Goal: Task Accomplishment & Management: Use online tool/utility

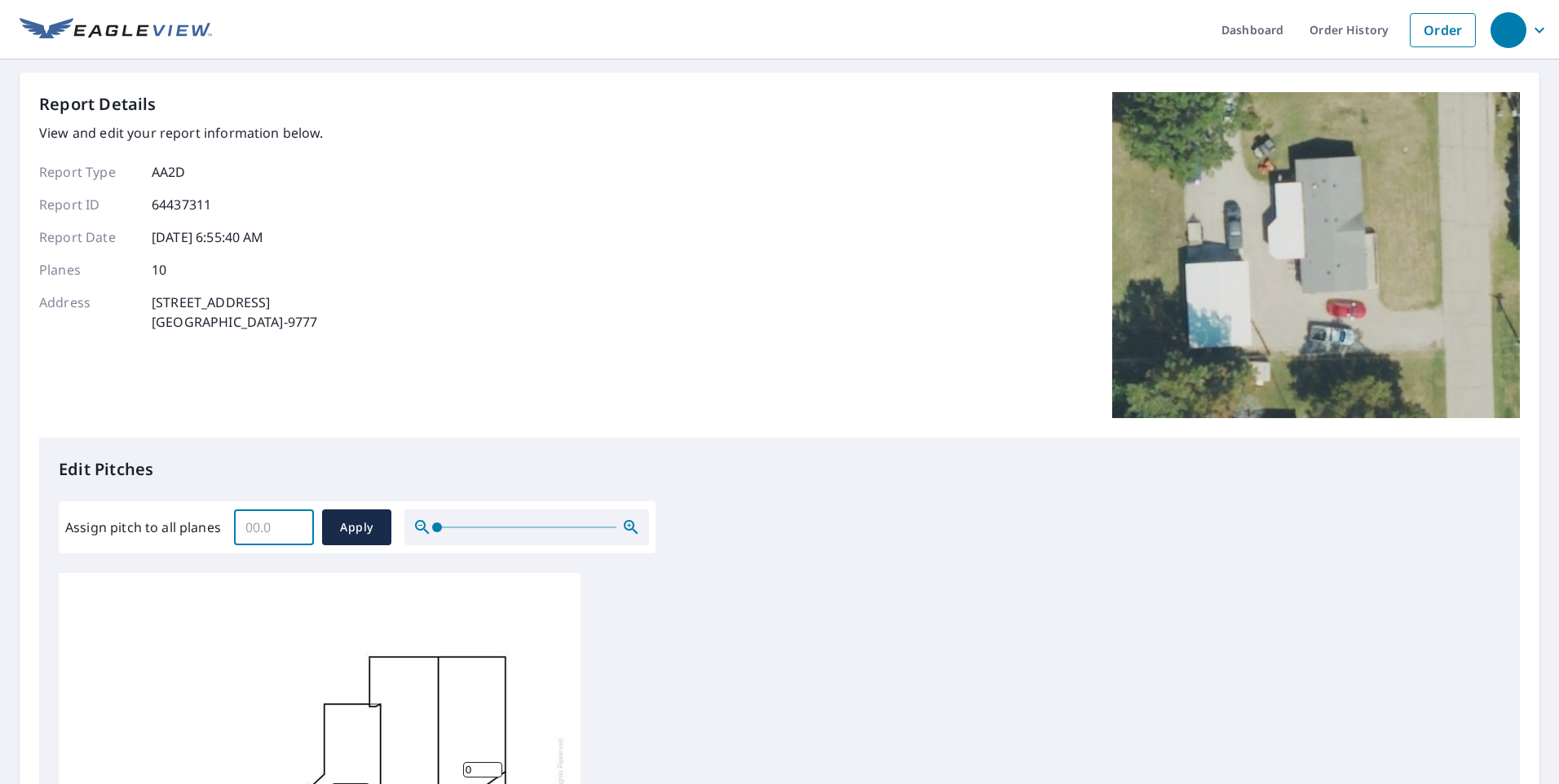
click at [282, 522] on input "Assign pitch to all planes" at bounding box center [274, 527] width 80 height 46
type input "3"
click at [358, 518] on span "Apply" at bounding box center [356, 527] width 43 height 20
type input "3"
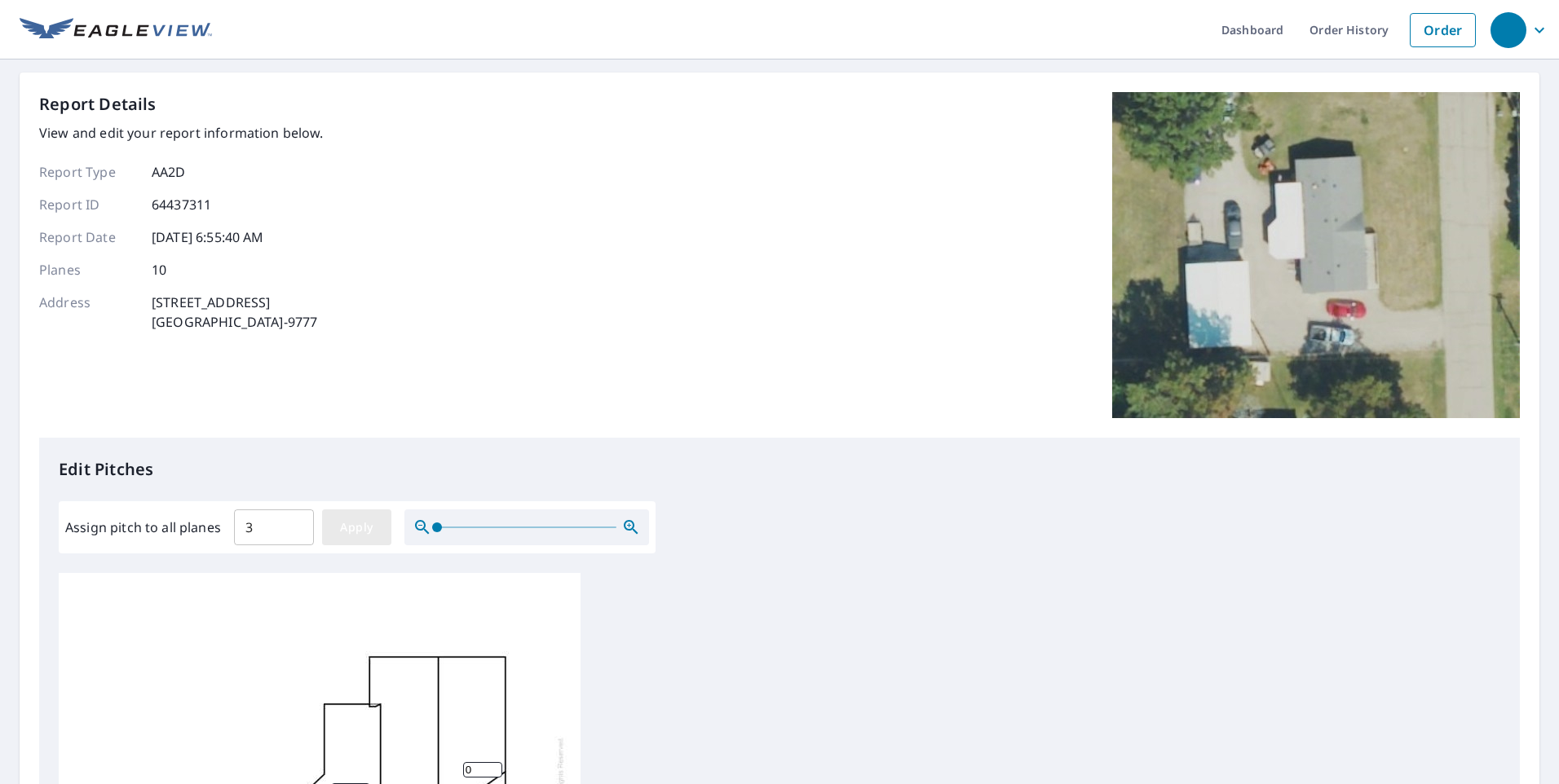
type input "3"
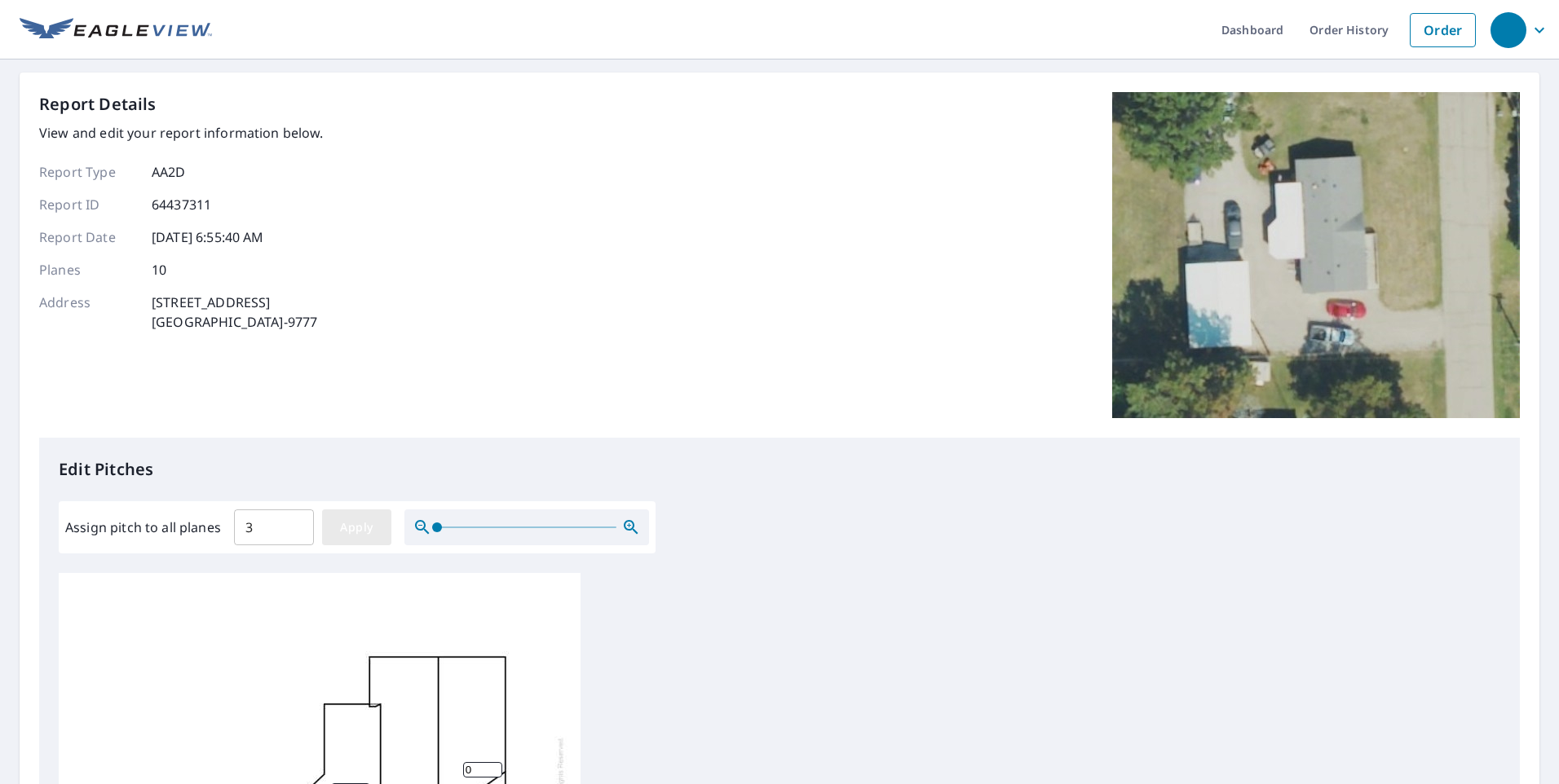
type input "3"
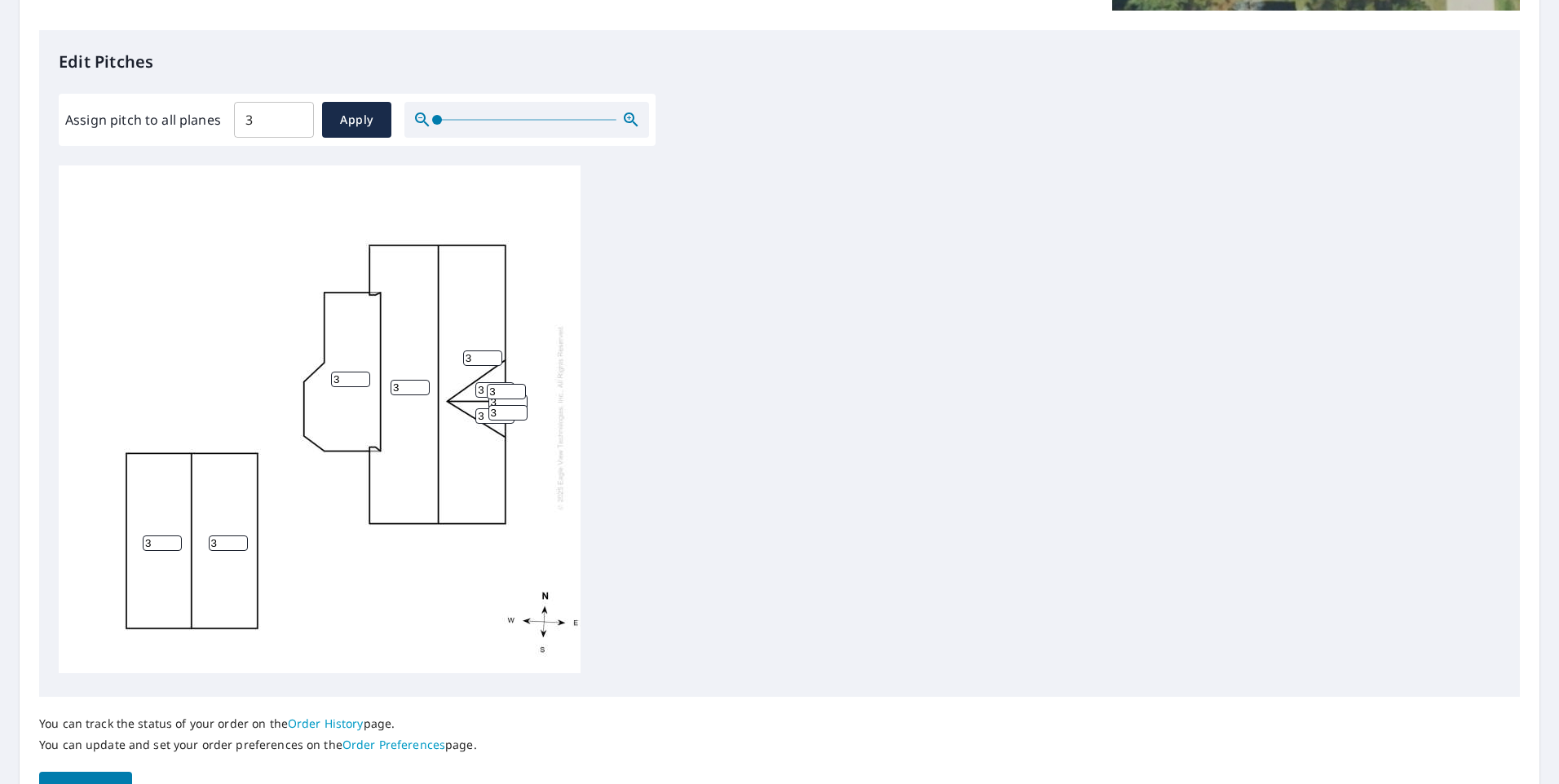
scroll to position [16, 0]
click at [104, 781] on span "Save report" at bounding box center [86, 790] width 67 height 20
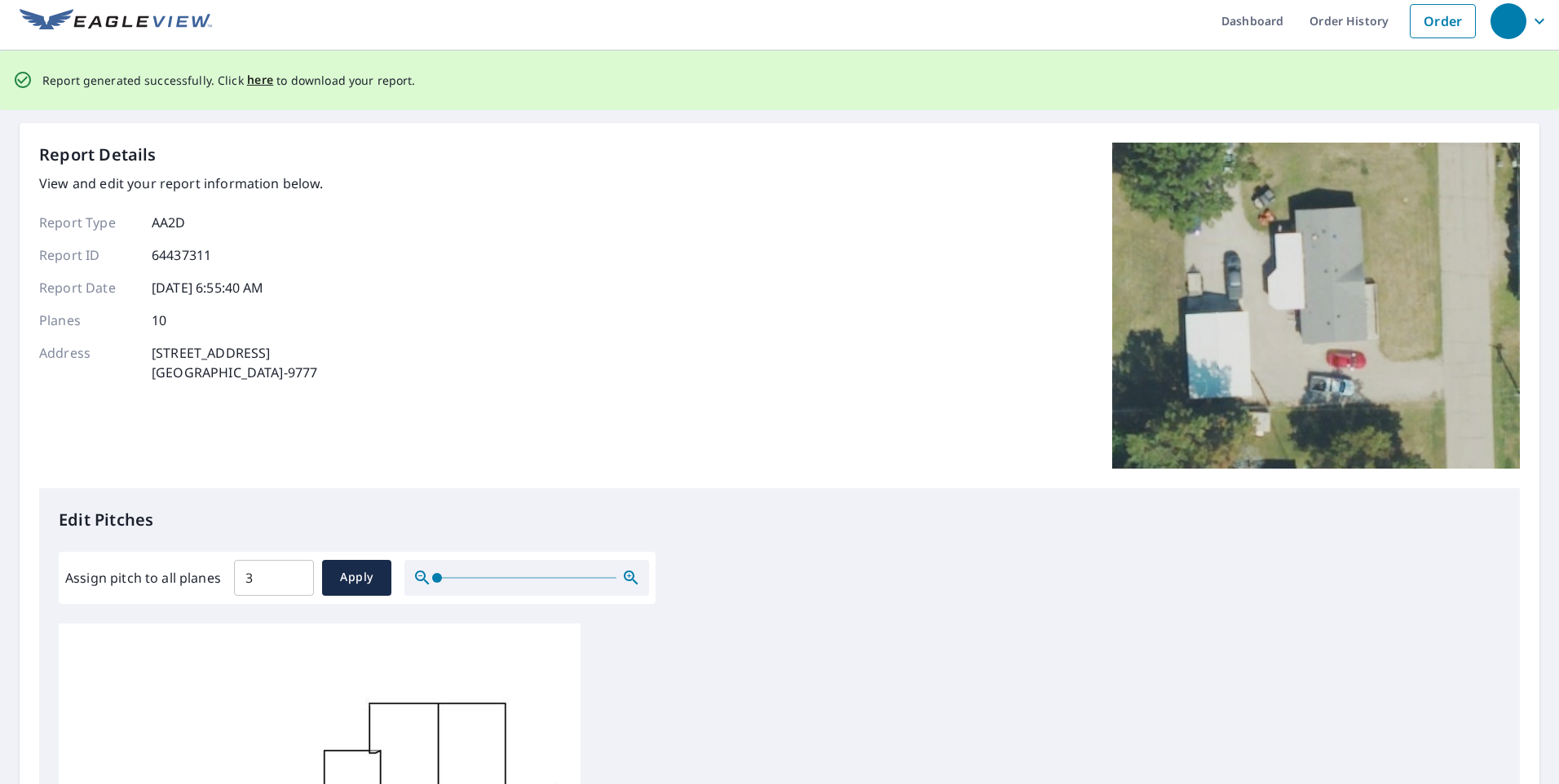
scroll to position [0, 0]
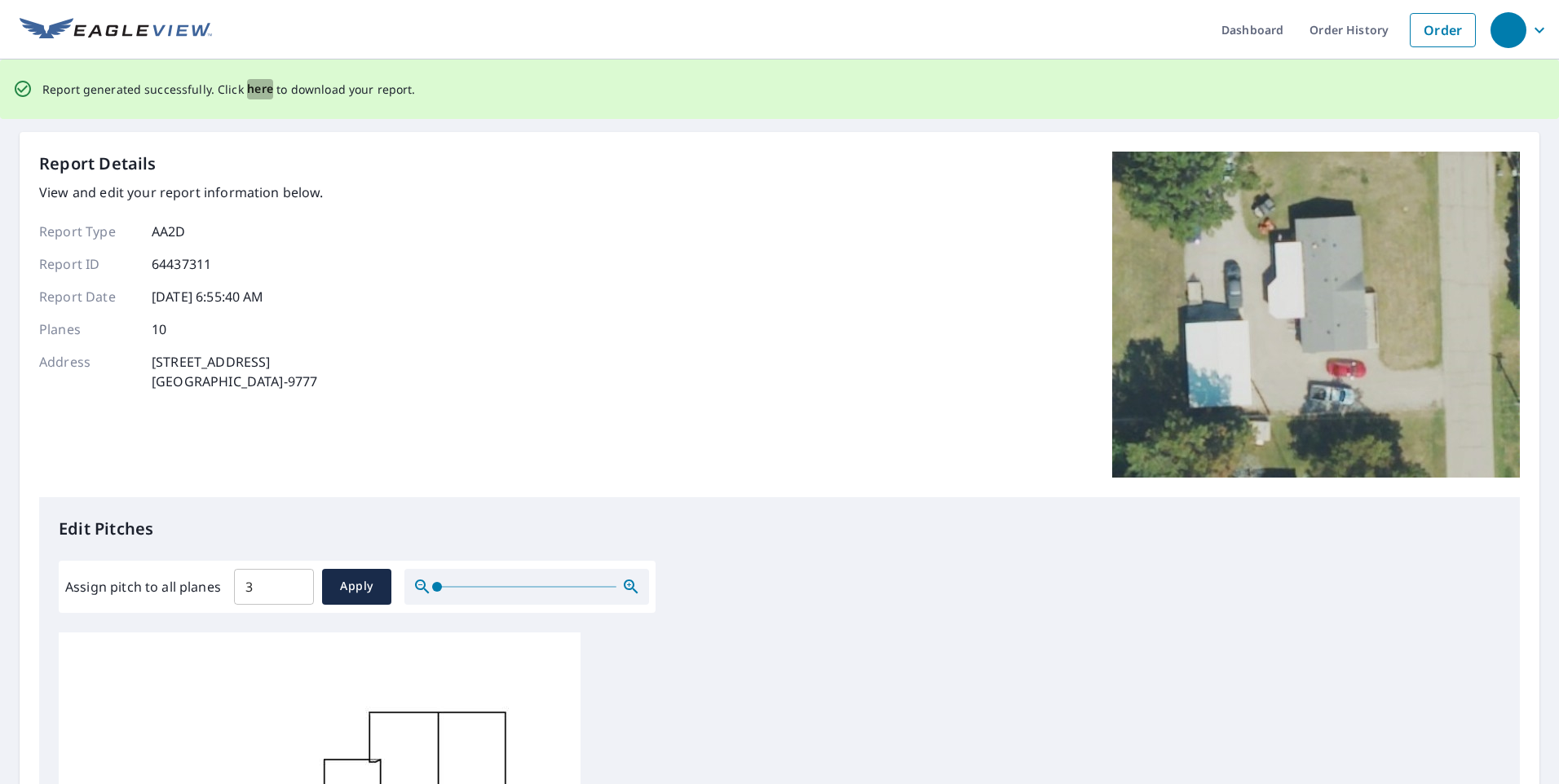
click at [249, 91] on span "here" at bounding box center [260, 88] width 27 height 20
